Goal: Information Seeking & Learning: Stay updated

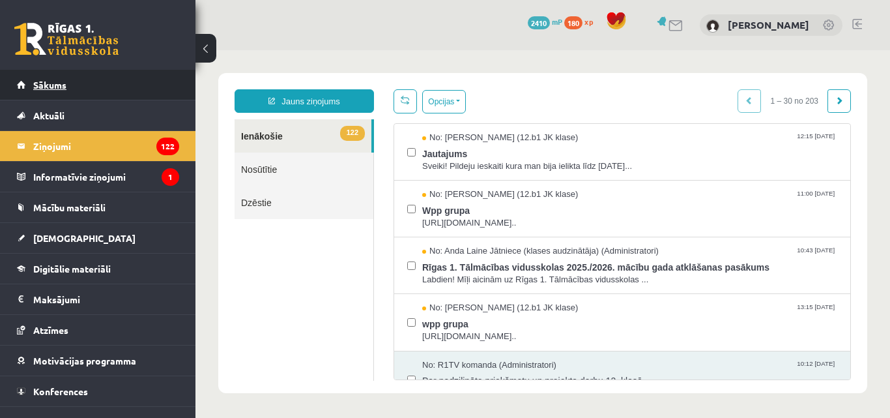
scroll to position [326, 0]
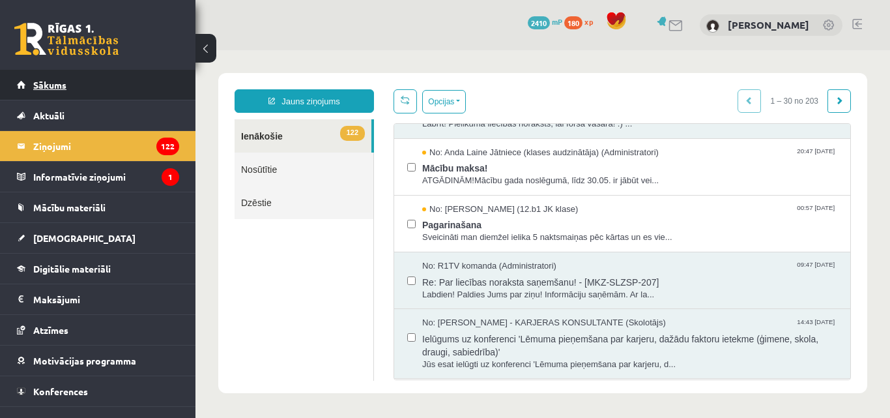
click at [98, 78] on link "Sākums" at bounding box center [98, 85] width 162 height 30
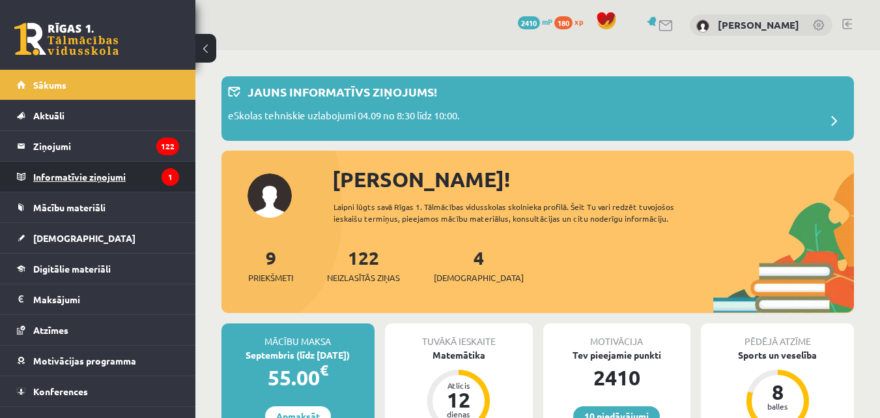
click at [114, 172] on legend "Informatīvie ziņojumi 1" at bounding box center [106, 177] width 146 height 30
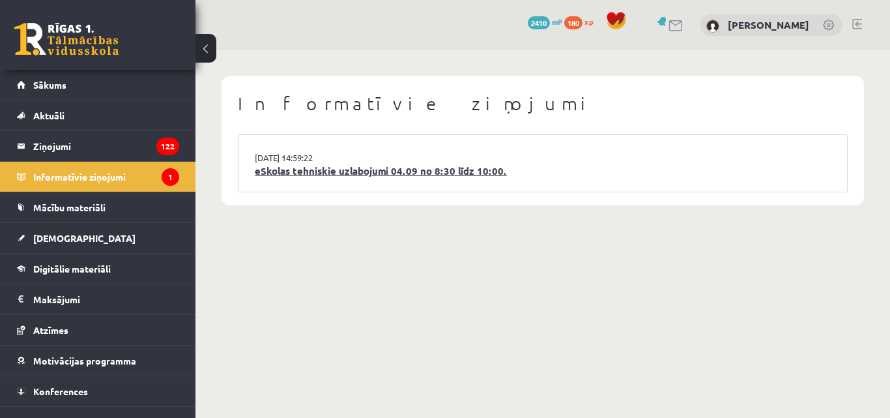
click at [344, 169] on link "eSkolas tehniskie uzlabojumi 04.09 no 8:30 līdz 10:00." at bounding box center [543, 170] width 576 height 15
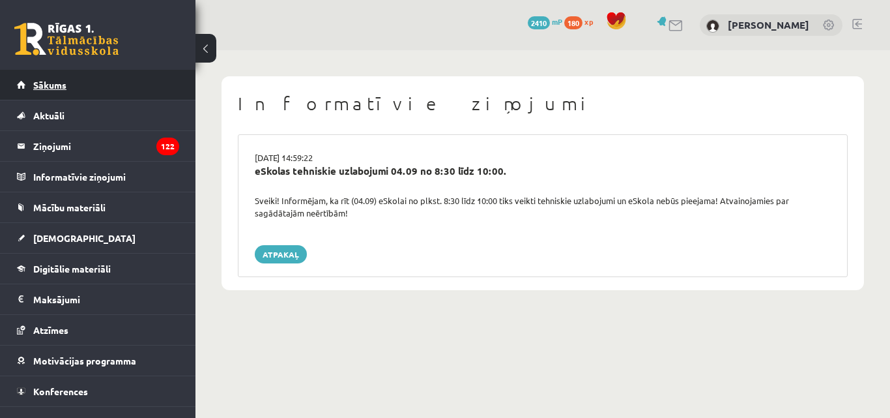
click at [94, 85] on link "Sākums" at bounding box center [98, 85] width 162 height 30
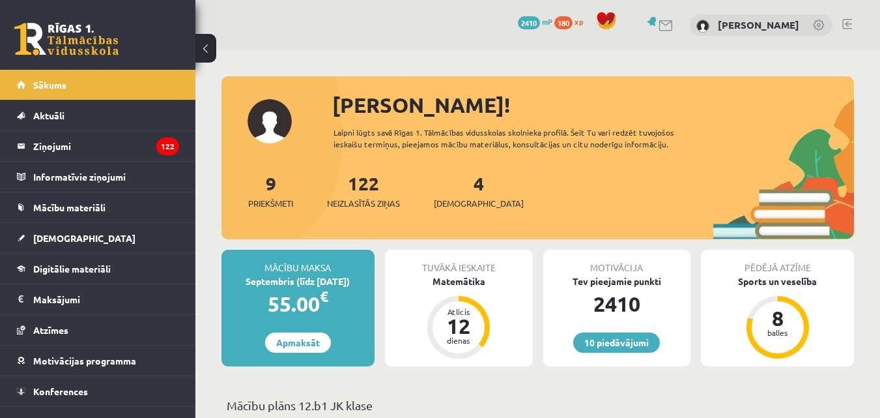
click at [844, 25] on link at bounding box center [847, 24] width 10 height 10
click at [851, 25] on link at bounding box center [847, 24] width 10 height 10
